Goal: Task Accomplishment & Management: Use online tool/utility

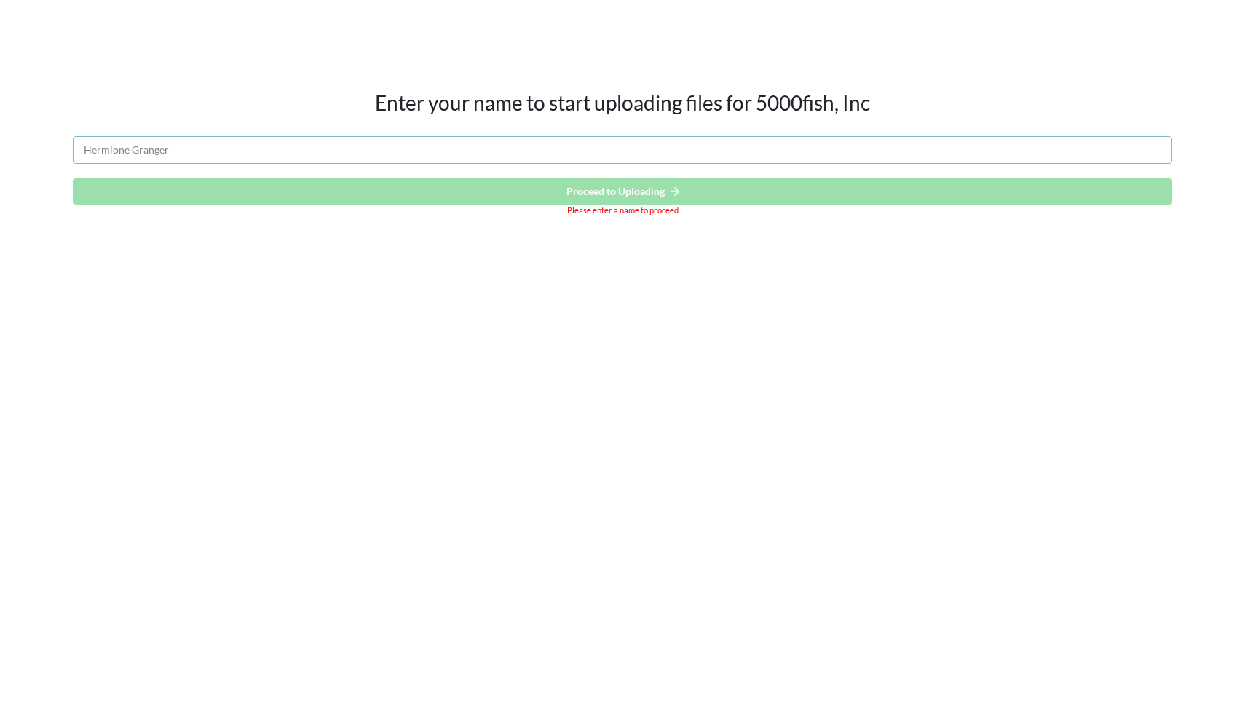
click at [430, 145] on input "text" at bounding box center [622, 150] width 1099 height 28
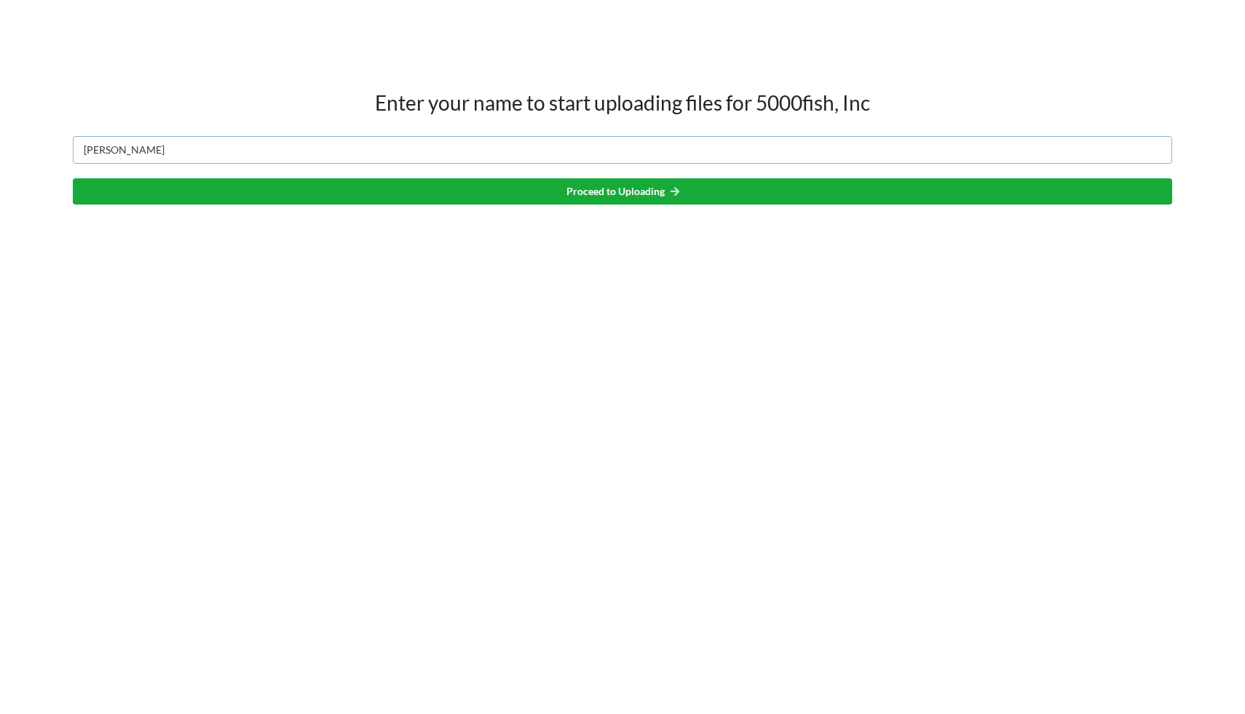
type input "[PERSON_NAME]"
click at [601, 189] on button "Proceed to Uploading" at bounding box center [622, 191] width 1099 height 26
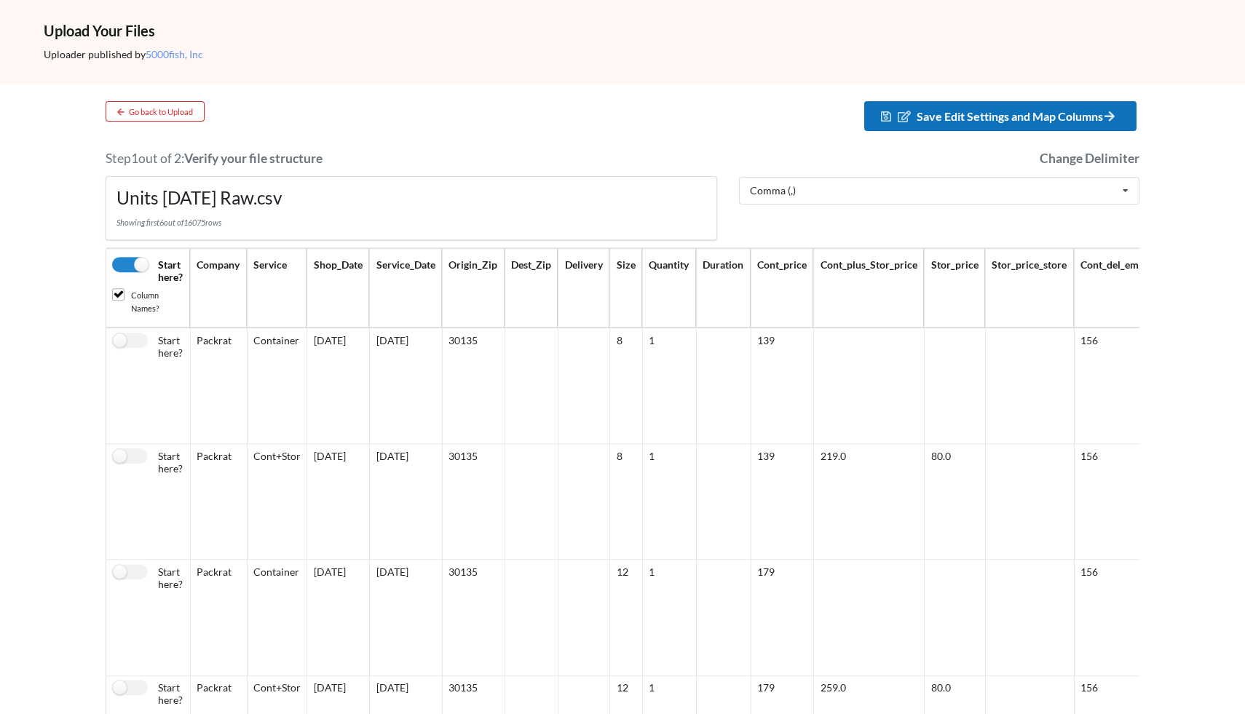
click at [1027, 115] on span "Save Edit Settings and Map Columns" at bounding box center [1017, 116] width 202 height 14
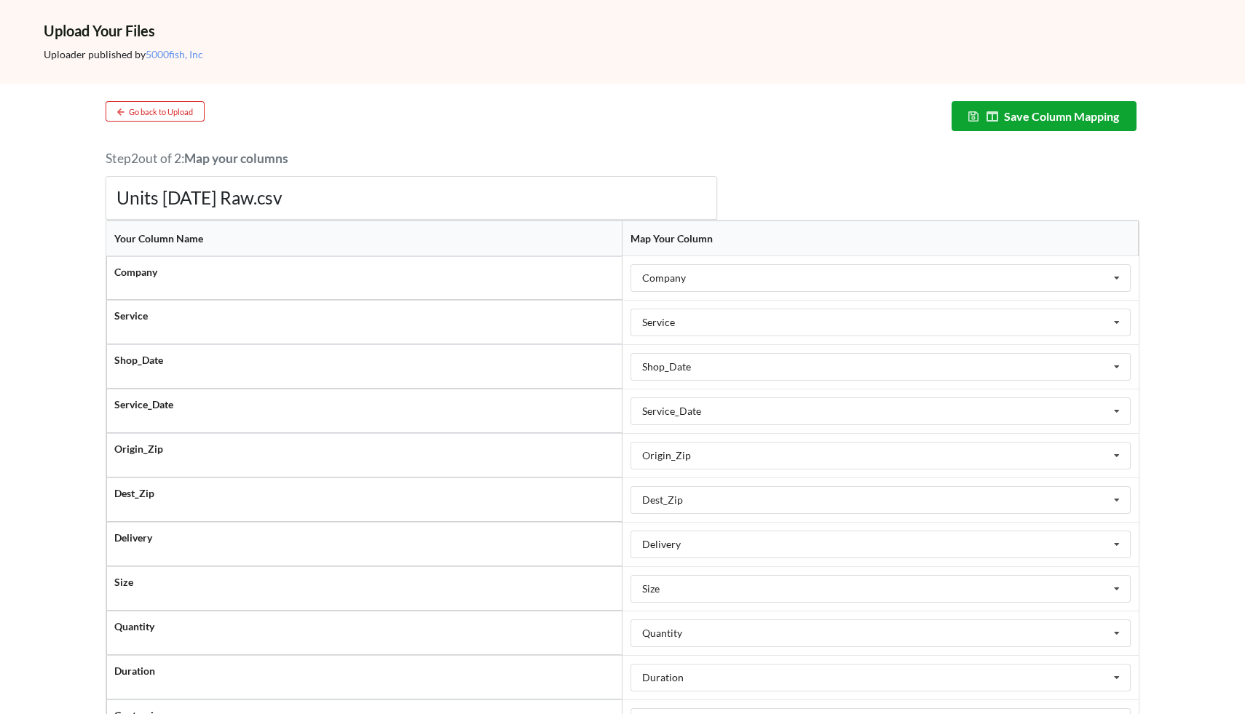
click at [1074, 117] on button "Save Column Mapping" at bounding box center [1043, 116] width 185 height 30
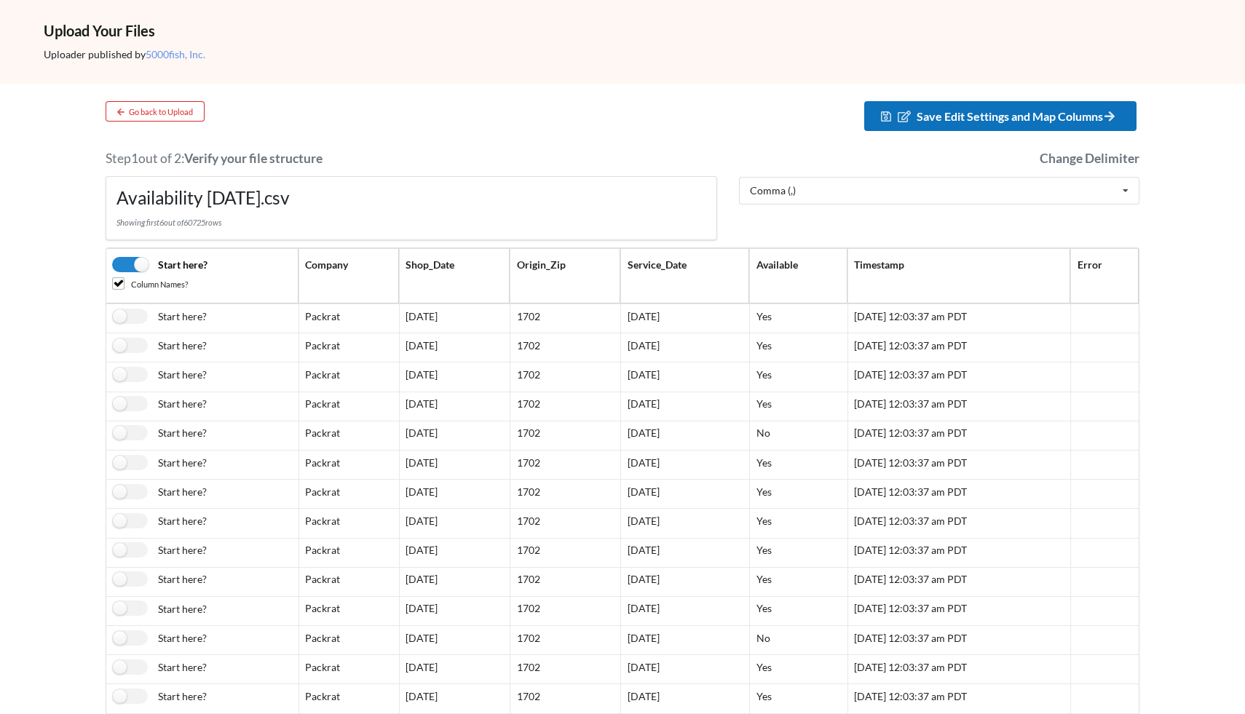
click at [984, 119] on span "Save Edit Settings and Map Columns" at bounding box center [1017, 116] width 202 height 14
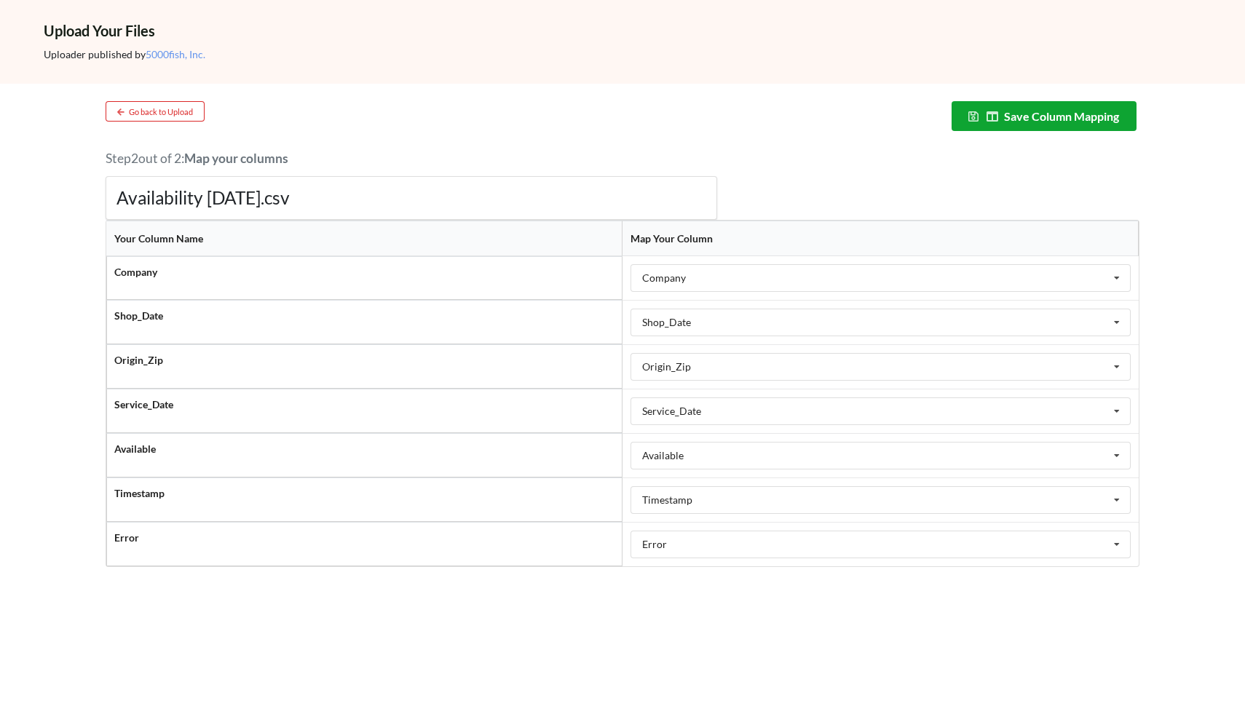
click at [1082, 119] on button "Save Column Mapping" at bounding box center [1043, 116] width 185 height 30
